Goal: Task Accomplishment & Management: Use online tool/utility

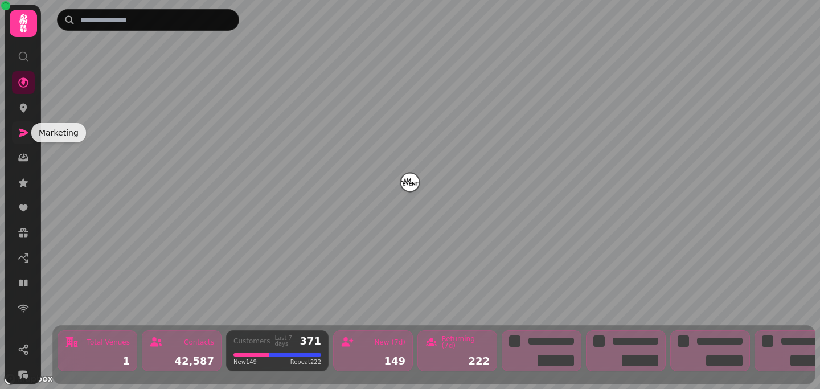
click at [25, 133] on icon at bounding box center [23, 133] width 9 height 8
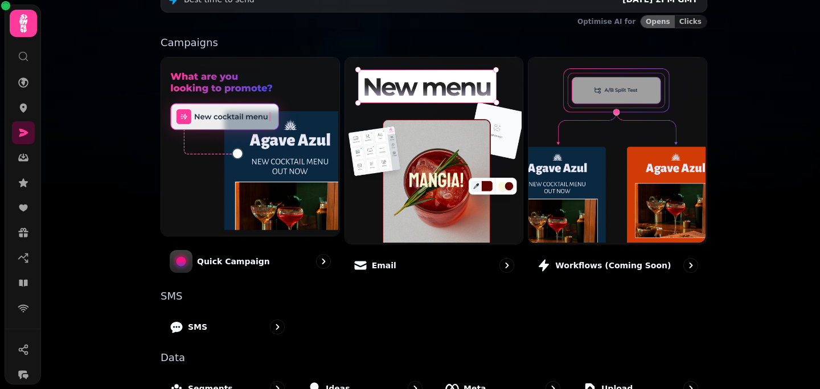
scroll to position [283, 0]
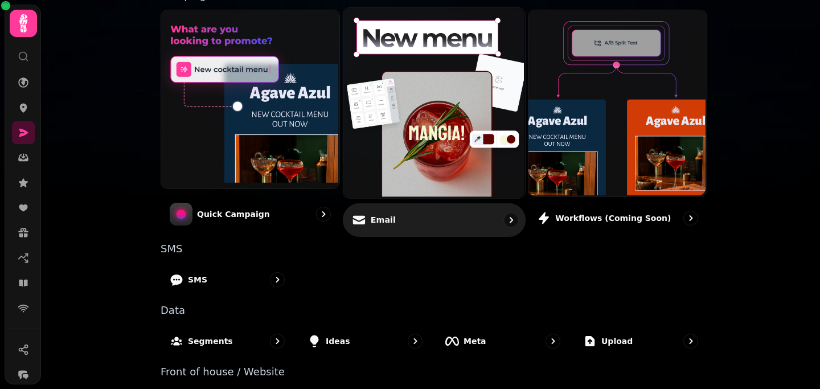
click at [425, 218] on div "Email" at bounding box center [434, 220] width 183 height 34
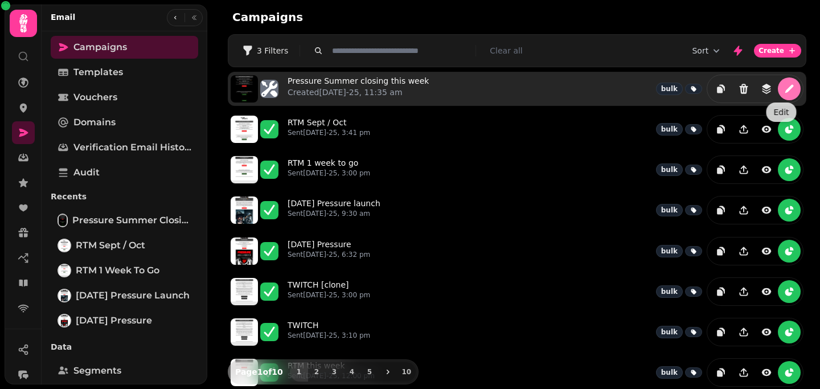
click at [785, 87] on icon "edit" at bounding box center [789, 89] width 9 height 9
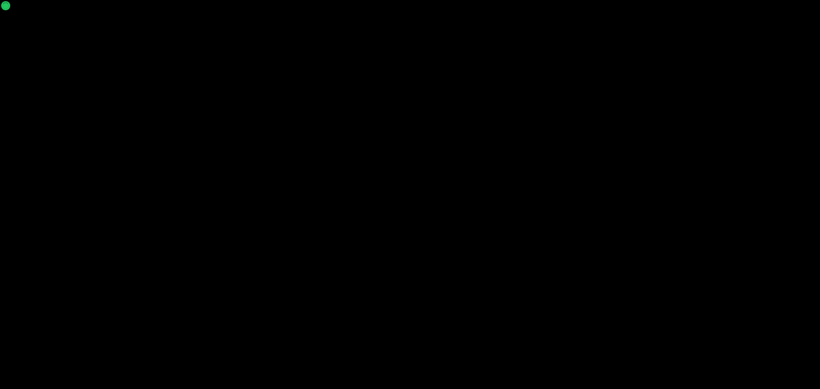
select select "**********"
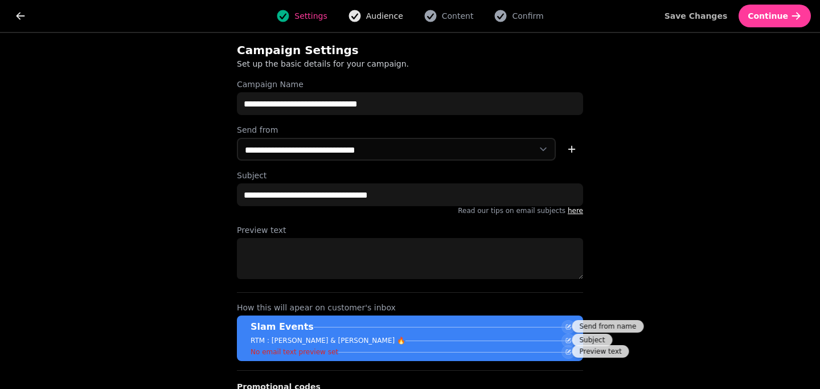
click at [382, 10] on span "Audience" at bounding box center [384, 15] width 37 height 11
select select "**********"
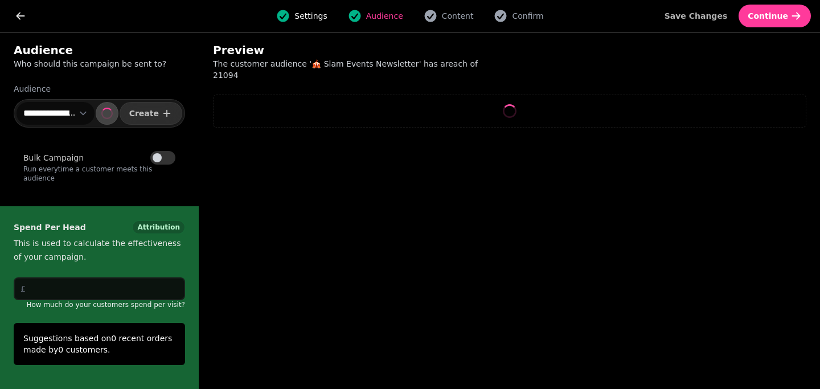
select select "**"
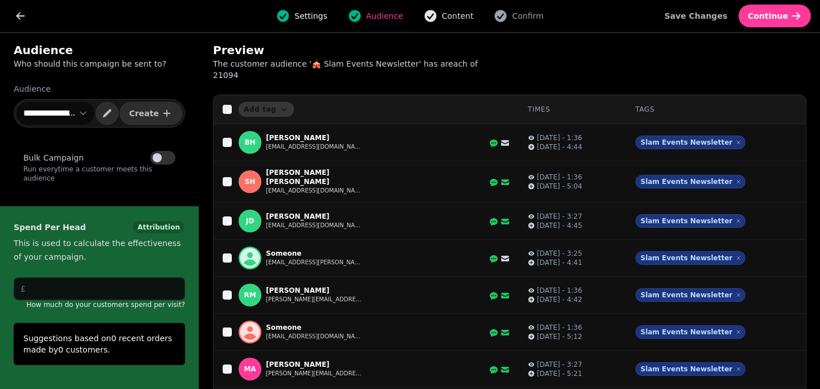
click at [444, 19] on span "Content" at bounding box center [458, 15] width 32 height 11
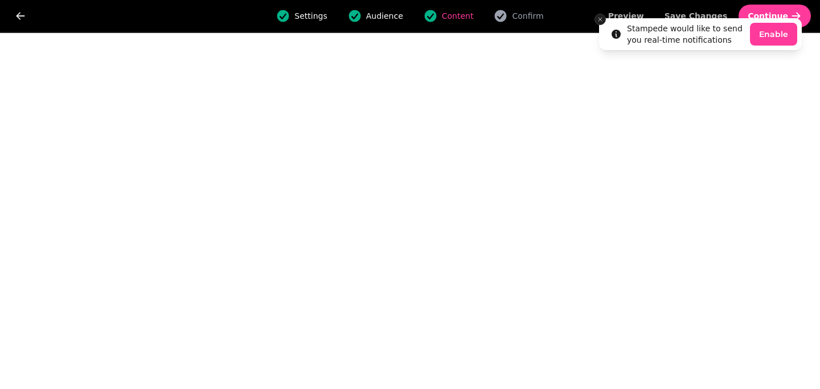
click at [598, 21] on icon "Close toast" at bounding box center [600, 19] width 7 height 7
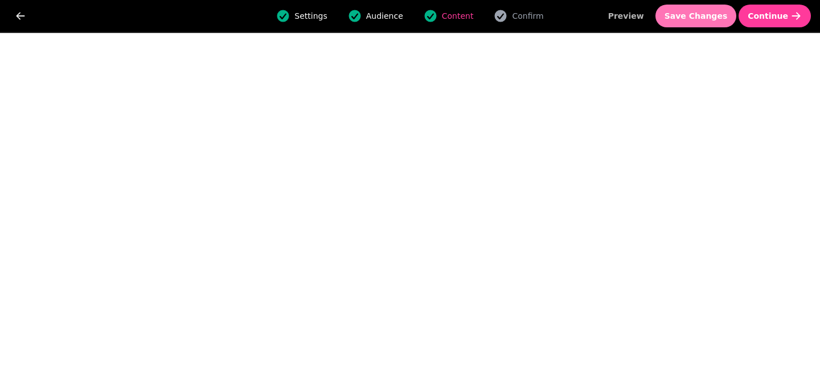
click at [709, 10] on button "Save Changes" at bounding box center [696, 16] width 81 height 23
click at [713, 19] on span "Save Changes" at bounding box center [696, 16] width 63 height 8
click at [684, 17] on span "Save Changes" at bounding box center [696, 16] width 63 height 8
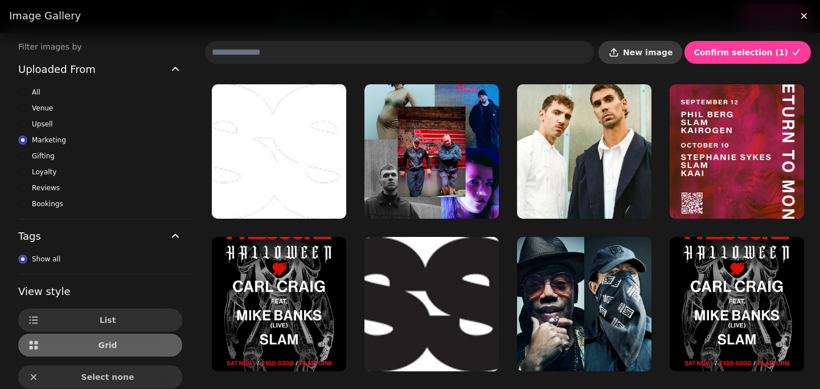
click at [647, 51] on span "New image" at bounding box center [648, 52] width 50 height 8
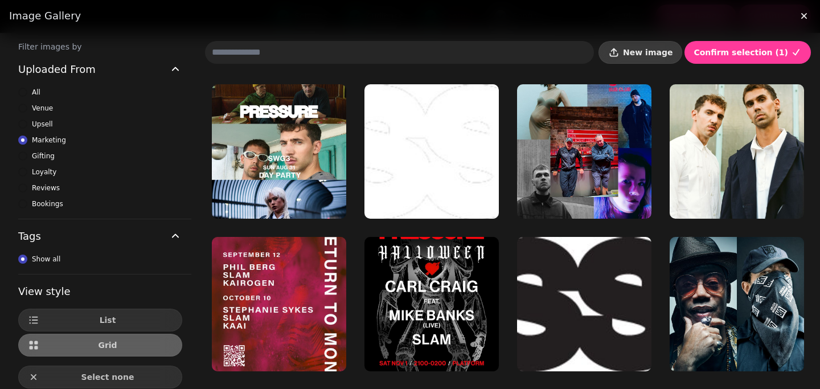
click at [620, 54] on icon "button" at bounding box center [613, 52] width 11 height 11
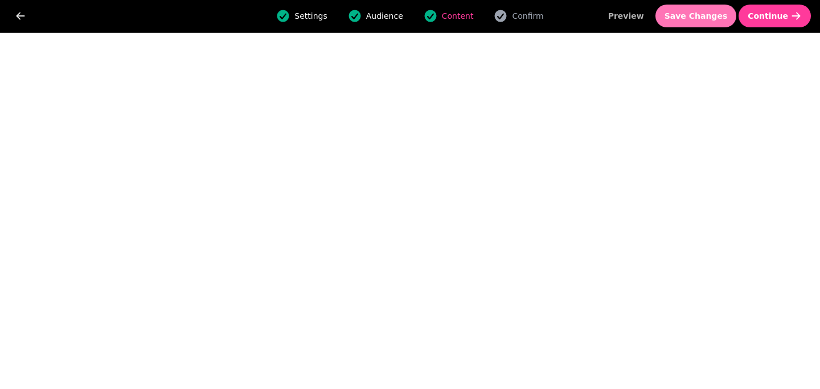
click at [687, 22] on button "Save Changes" at bounding box center [696, 16] width 81 height 23
click at [698, 6] on button "Save Changes" at bounding box center [696, 16] width 81 height 23
click at [717, 14] on span "Save Changes" at bounding box center [696, 16] width 63 height 8
click at [694, 21] on button "Save Changes" at bounding box center [696, 16] width 81 height 23
click at [697, 23] on button "Save Changes" at bounding box center [696, 16] width 81 height 23
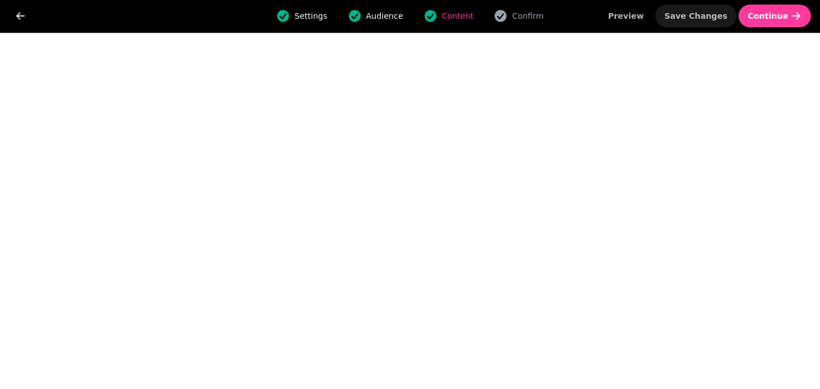
click at [690, 19] on span "Save Changes" at bounding box center [696, 16] width 63 height 8
click at [713, 22] on button "Save Changes" at bounding box center [696, 16] width 81 height 23
click at [694, 26] on button "Save Changes" at bounding box center [696, 16] width 81 height 23
click at [713, 7] on button "Save Changes" at bounding box center [696, 16] width 81 height 23
click at [710, 24] on button "Save Changes" at bounding box center [696, 16] width 81 height 23
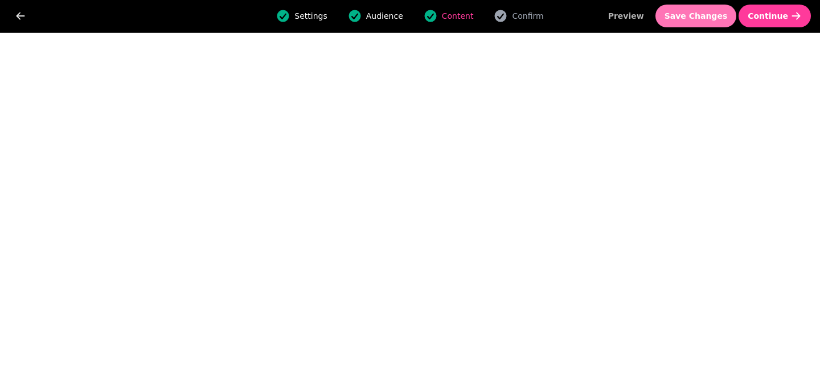
click at [685, 23] on button "Save Changes" at bounding box center [696, 16] width 81 height 23
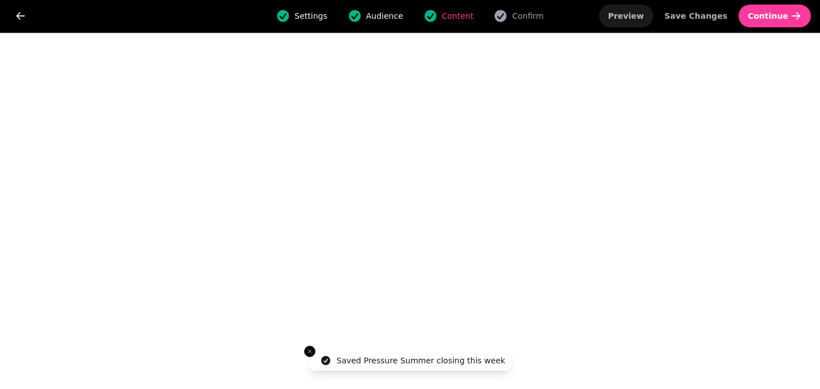
click at [642, 19] on span "Preview" at bounding box center [626, 16] width 36 height 8
select select "**********"
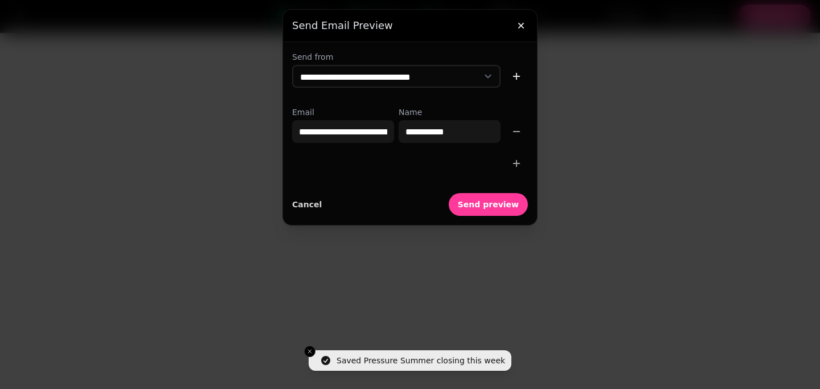
click at [513, 163] on icon "button" at bounding box center [516, 163] width 7 height 7
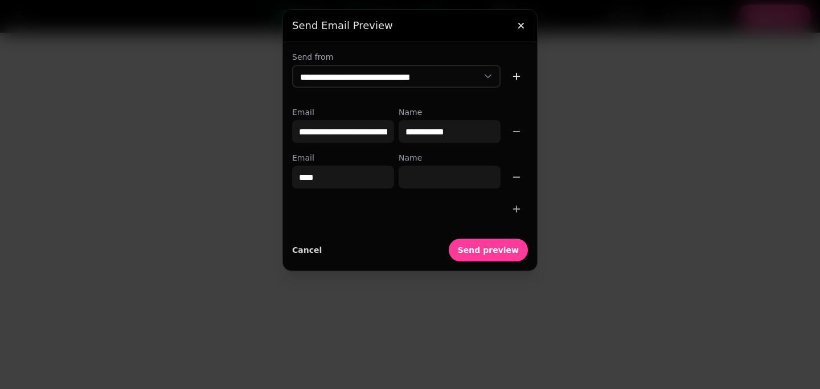
type input "**********"
click at [419, 185] on input "Name" at bounding box center [450, 177] width 102 height 23
type input "**********"
click at [414, 218] on div at bounding box center [410, 209] width 236 height 23
click at [498, 248] on span "Send preview" at bounding box center [488, 250] width 61 height 8
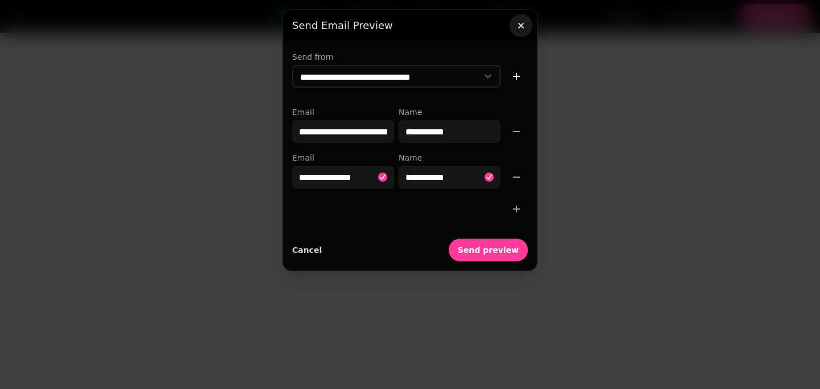
click at [519, 27] on icon "button" at bounding box center [521, 26] width 6 height 6
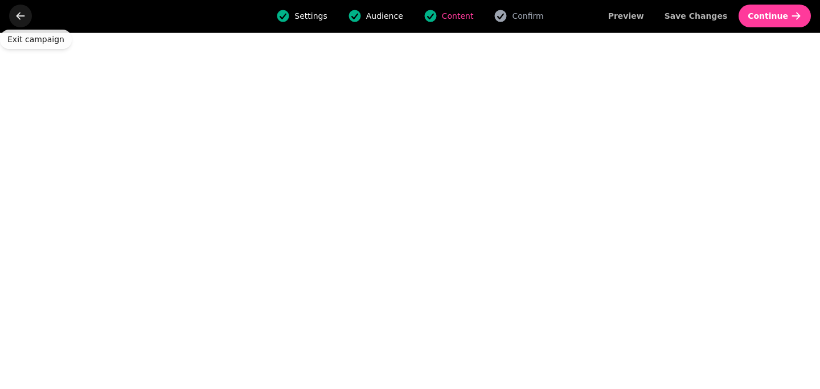
click at [22, 22] on button "go back" at bounding box center [20, 16] width 23 height 23
